Goal: Check status

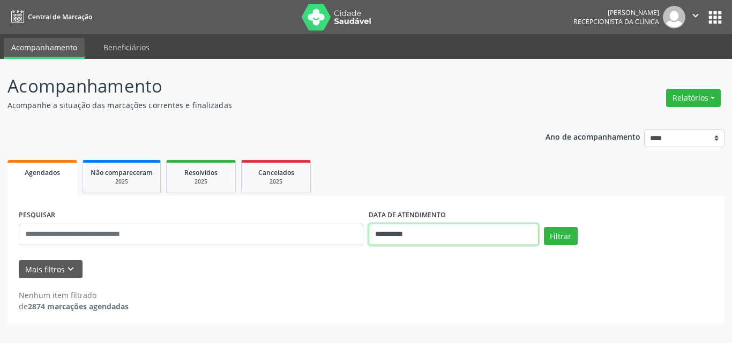
click at [392, 231] on input "**********" at bounding box center [454, 234] width 170 height 21
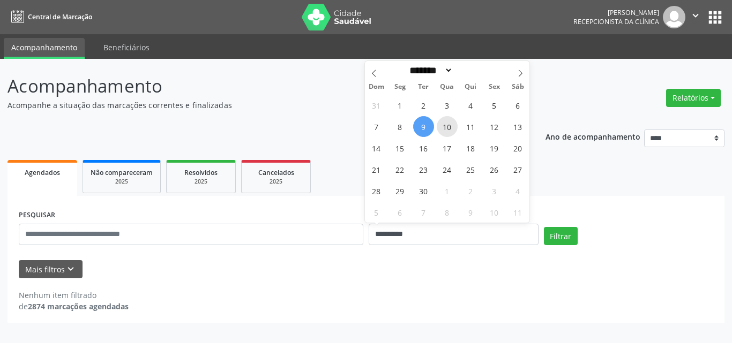
click at [446, 130] on span "10" at bounding box center [447, 126] width 21 height 21
type input "**********"
click at [446, 130] on span "10" at bounding box center [447, 126] width 21 height 21
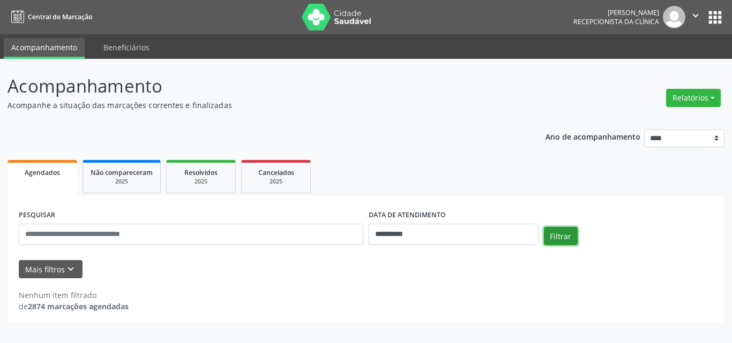
click at [548, 240] on button "Filtrar" at bounding box center [561, 236] width 34 height 18
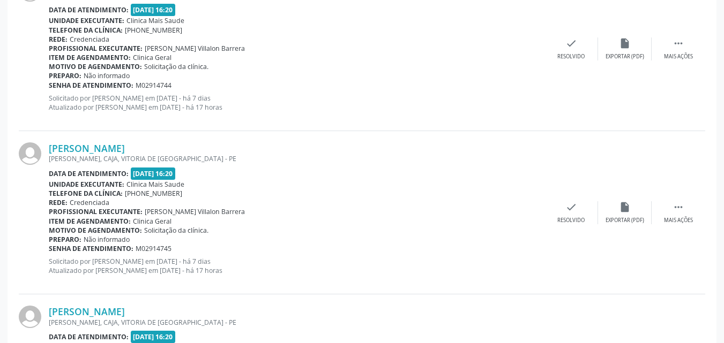
scroll to position [2219, 0]
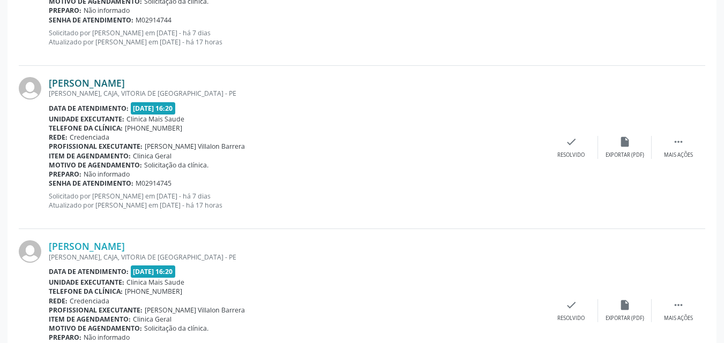
click at [122, 81] on link "[PERSON_NAME]" at bounding box center [87, 83] width 76 height 12
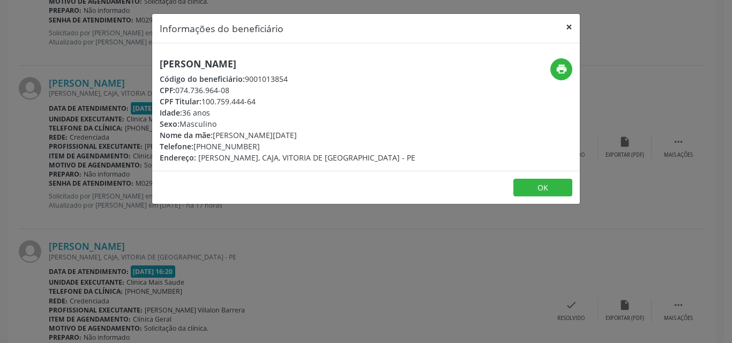
click at [566, 31] on button "×" at bounding box center [568, 27] width 21 height 26
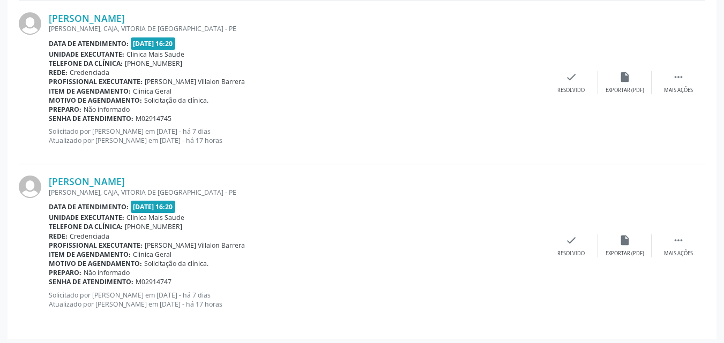
scroll to position [2287, 0]
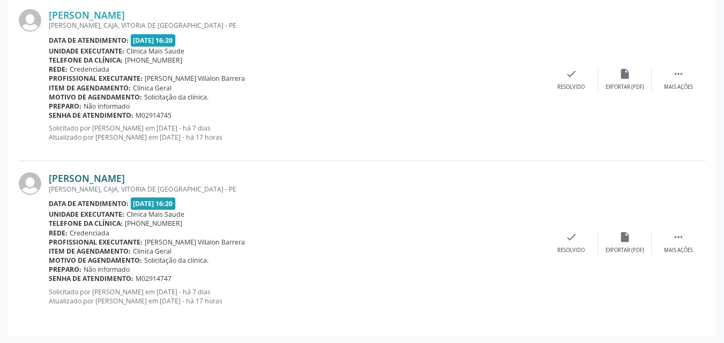
click at [111, 175] on link "[PERSON_NAME]" at bounding box center [87, 179] width 76 height 12
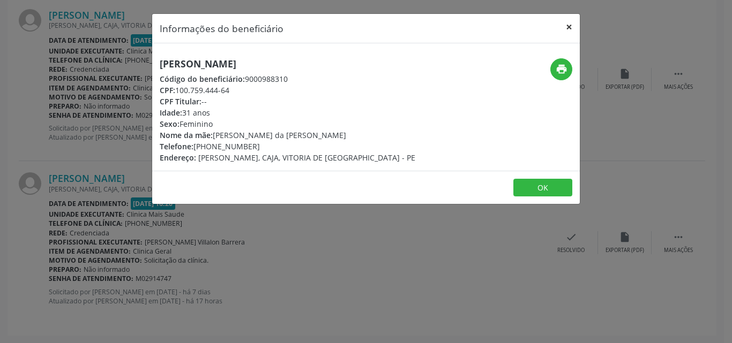
click at [568, 25] on button "×" at bounding box center [568, 27] width 21 height 26
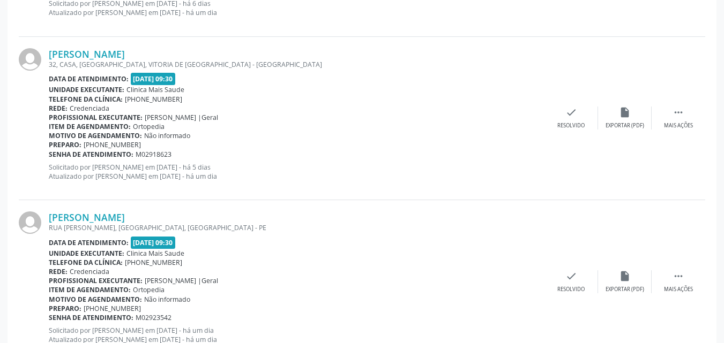
scroll to position [1162, 0]
